Goal: Task Accomplishment & Management: Use online tool/utility

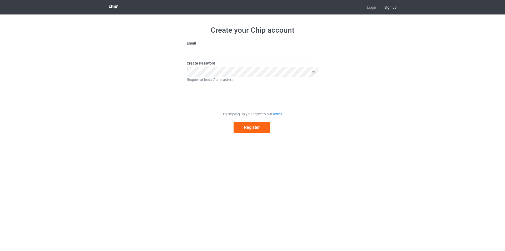
click at [214, 49] on input "text" at bounding box center [253, 52] width 132 height 10
type input "[EMAIL_ADDRESS][DOMAIN_NAME]"
click at [313, 73] on icon at bounding box center [314, 72] width 10 height 10
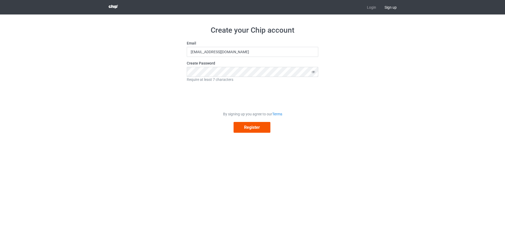
click at [250, 127] on button "Register" at bounding box center [252, 127] width 37 height 11
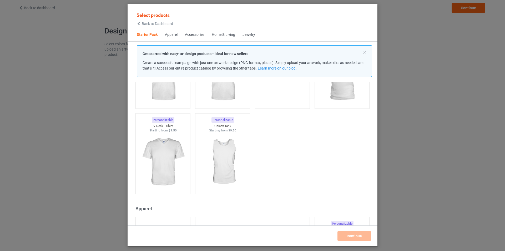
scroll to position [169, 0]
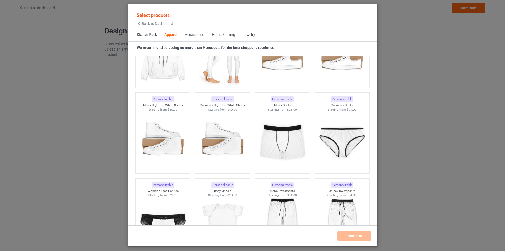
scroll to position [607, 0]
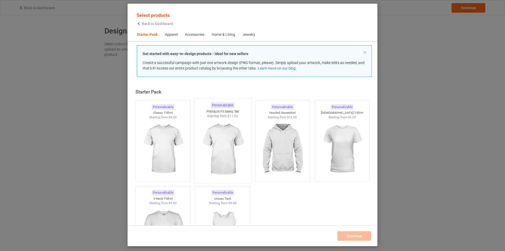
click at [212, 151] on img at bounding box center [222, 149] width 49 height 62
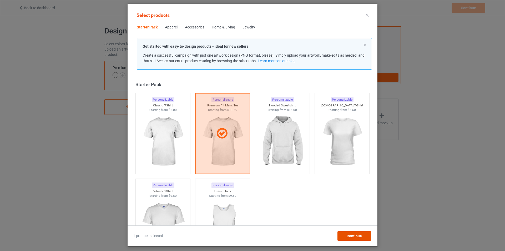
click at [353, 235] on span "Continue" at bounding box center [354, 236] width 15 height 4
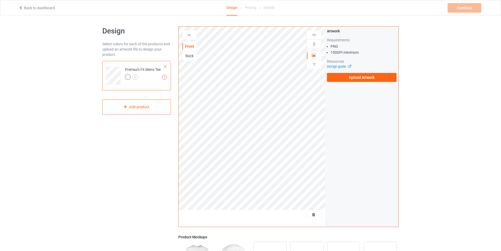
click at [128, 76] on div at bounding box center [128, 77] width 6 height 6
click at [353, 76] on label "Upload Artwork" at bounding box center [362, 77] width 70 height 9
click at [0, 0] on input "Upload Artwork" at bounding box center [0, 0] width 0 height 0
